Goal: Navigation & Orientation: Understand site structure

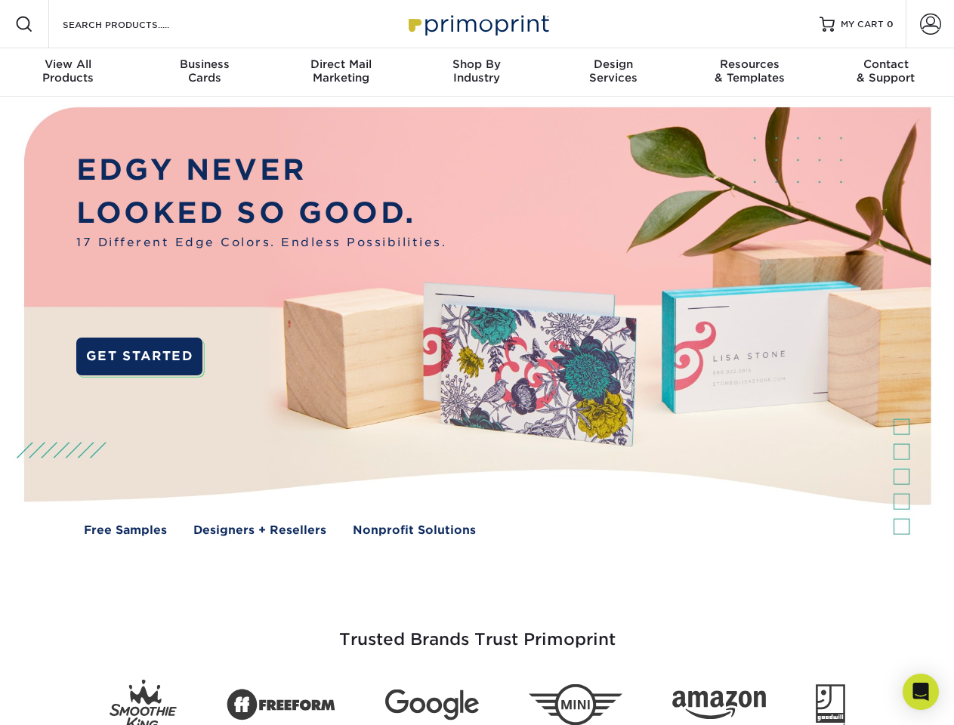
click at [477, 363] on img at bounding box center [477, 333] width 945 height 472
click at [24, 24] on span at bounding box center [24, 24] width 18 height 18
click at [930, 24] on span at bounding box center [930, 24] width 21 height 21
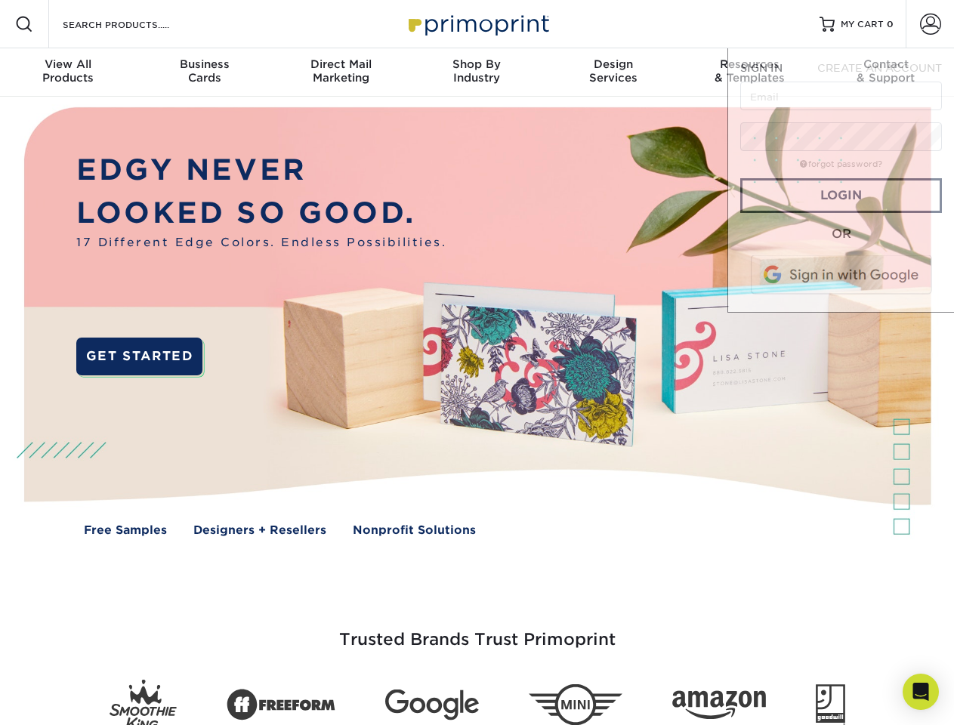
click at [68, 73] on div "View All Products" at bounding box center [68, 70] width 136 height 27
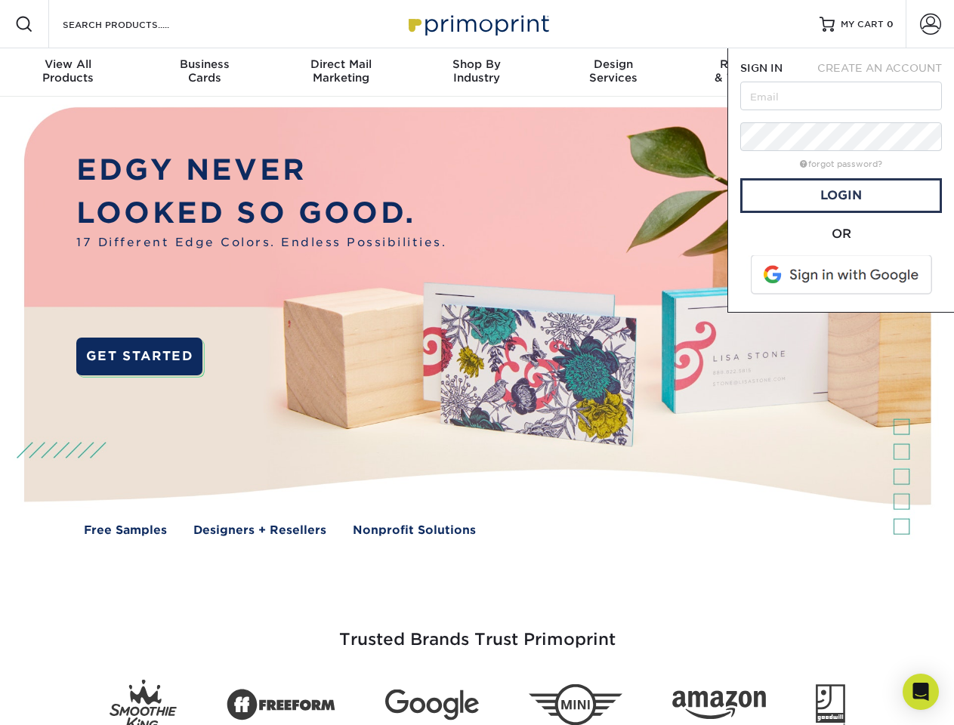
click at [204, 73] on div "Business Cards" at bounding box center [204, 70] width 136 height 27
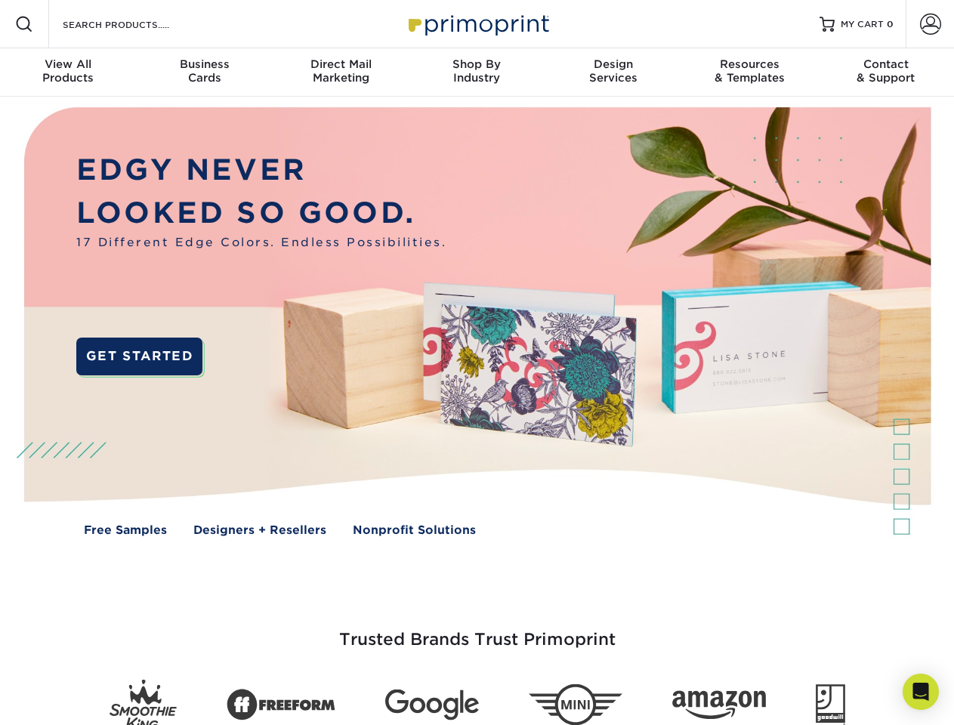
click at [341, 73] on div "Direct Mail Marketing" at bounding box center [341, 70] width 136 height 27
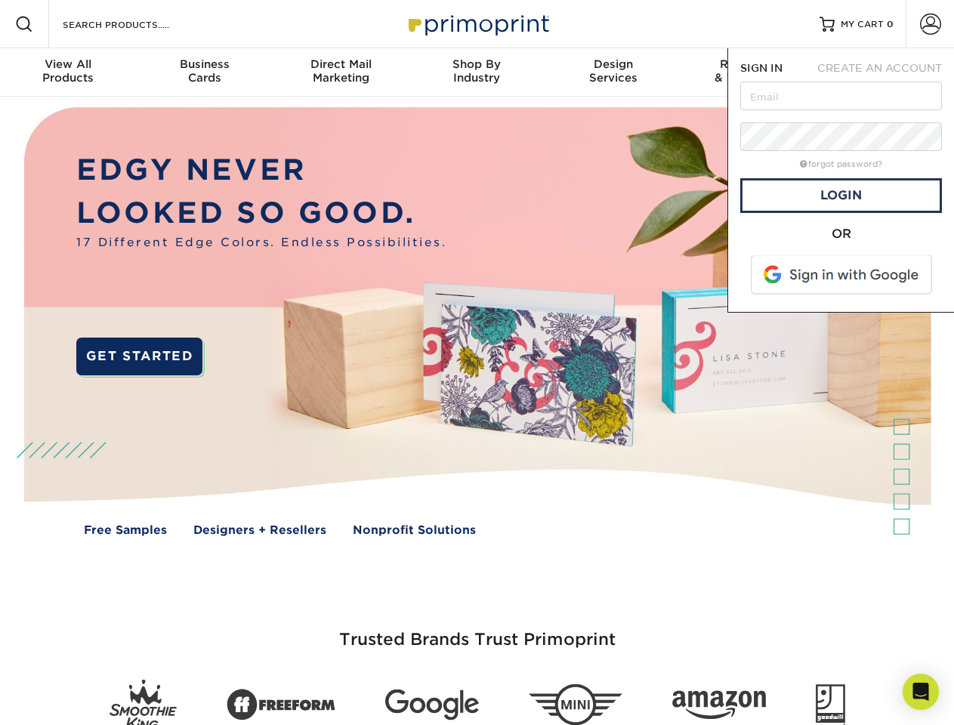
click at [477, 73] on div "Shop By Industry" at bounding box center [477, 70] width 136 height 27
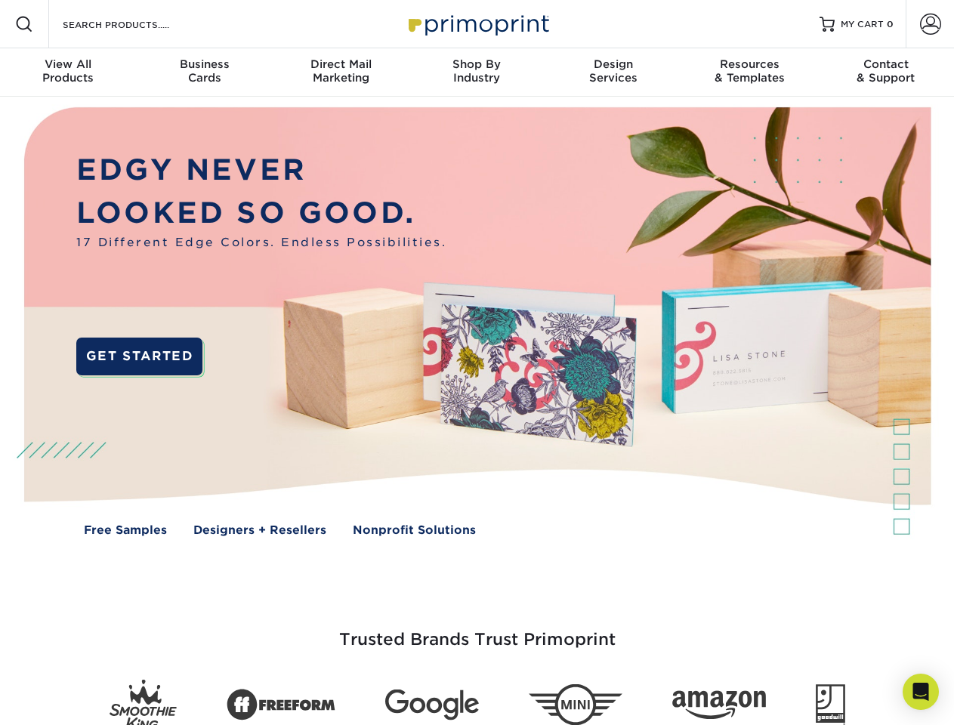
click at [614, 73] on div "Design Services" at bounding box center [614, 70] width 136 height 27
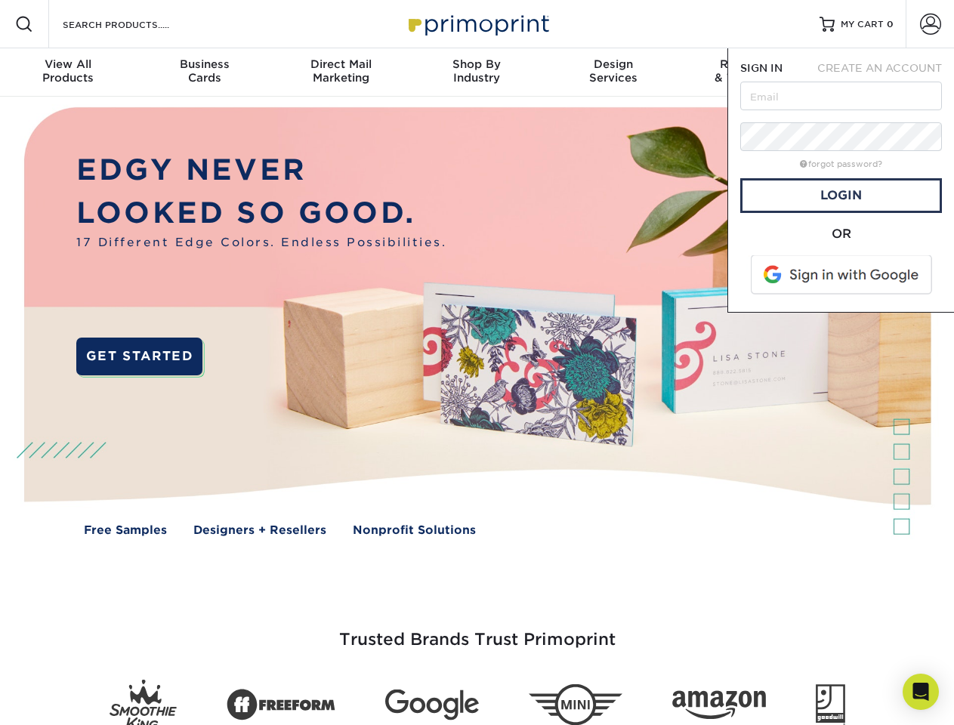
click at [750, 73] on span "SIGN IN" at bounding box center [762, 68] width 42 height 12
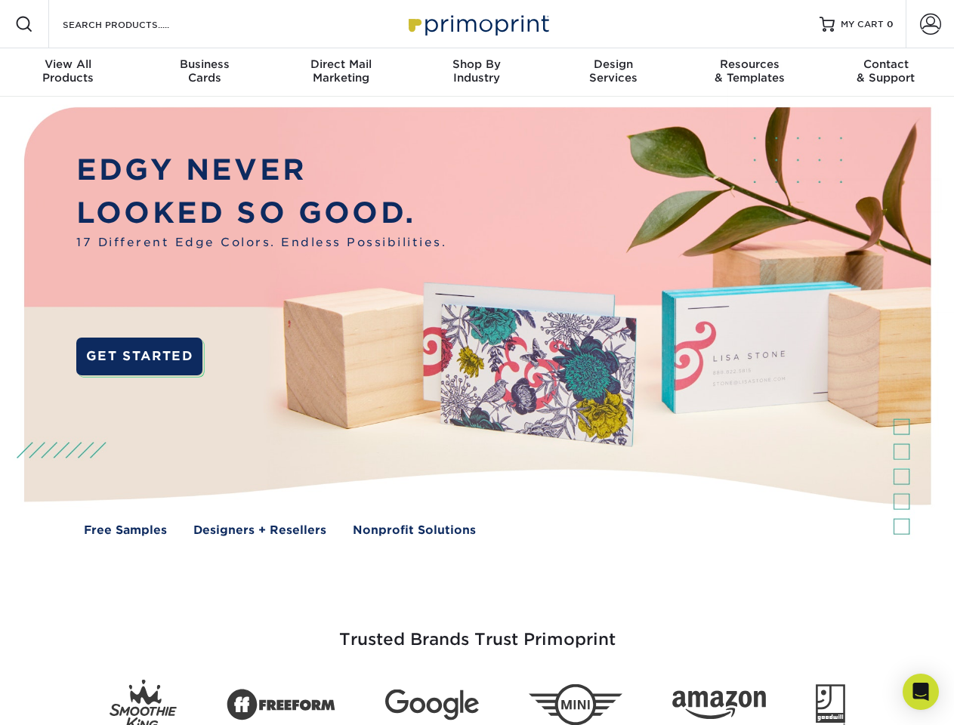
click at [886, 73] on div "Contact & Support" at bounding box center [886, 70] width 136 height 27
